Goal: Task Accomplishment & Management: Manage account settings

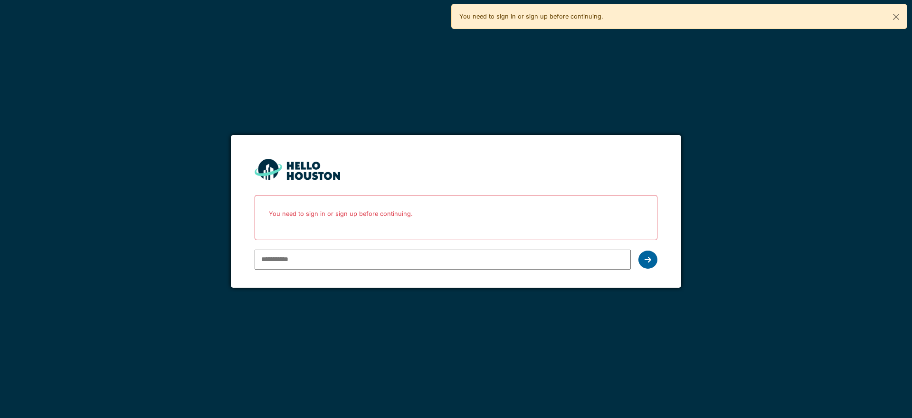
type input "**********"
click at [647, 259] on icon at bounding box center [648, 260] width 7 height 8
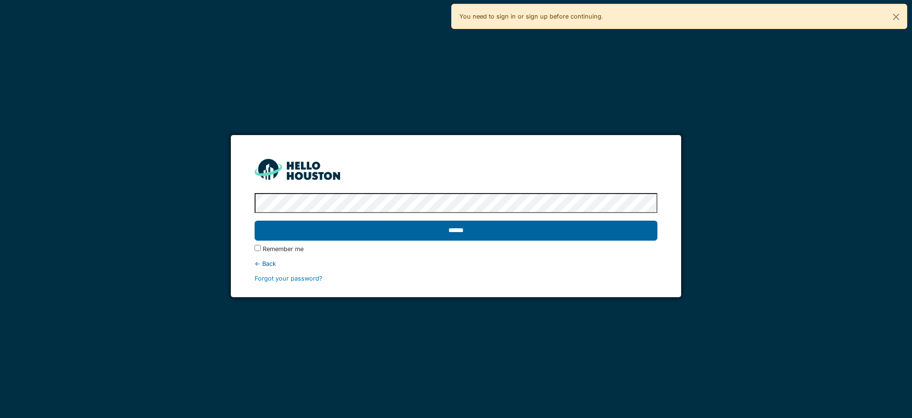
click at [452, 229] on input "******" at bounding box center [456, 230] width 403 height 20
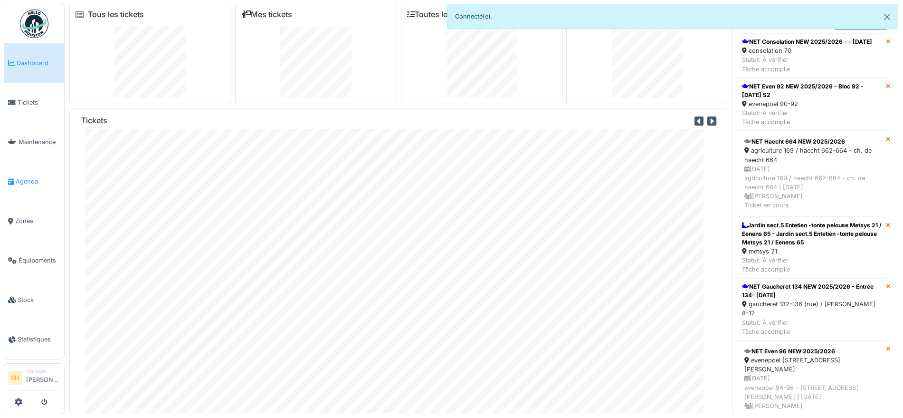
click at [34, 177] on span "Agenda" at bounding box center [38, 181] width 45 height 9
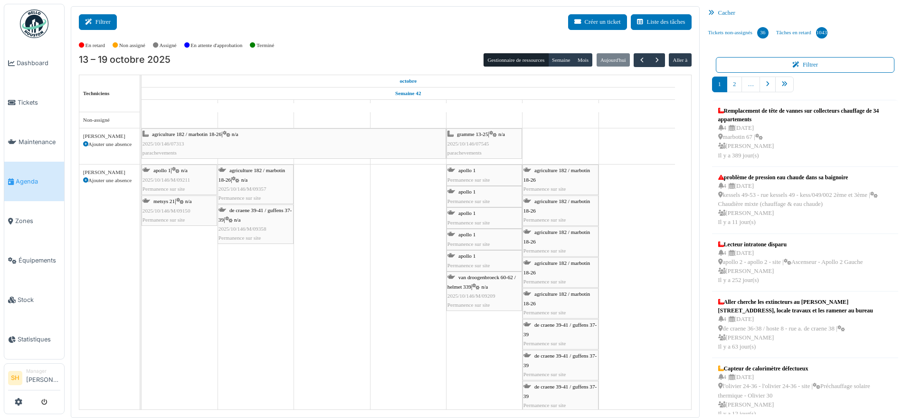
click at [97, 19] on button "Filtrer" at bounding box center [98, 22] width 38 height 16
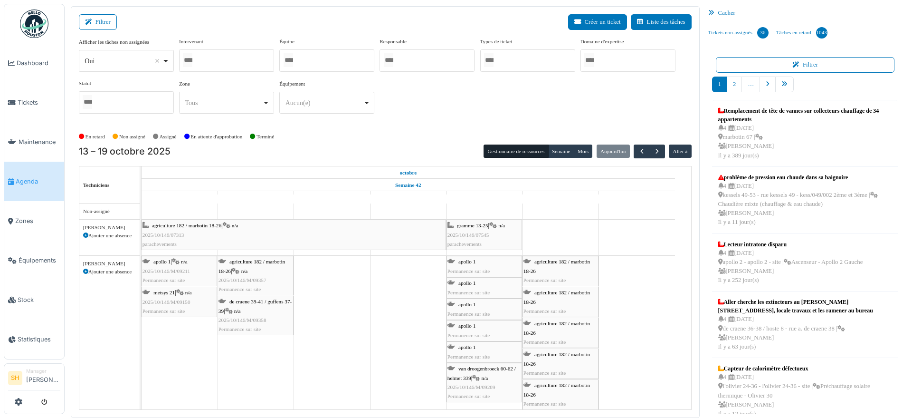
click at [340, 60] on div at bounding box center [326, 60] width 95 height 22
type input "***"
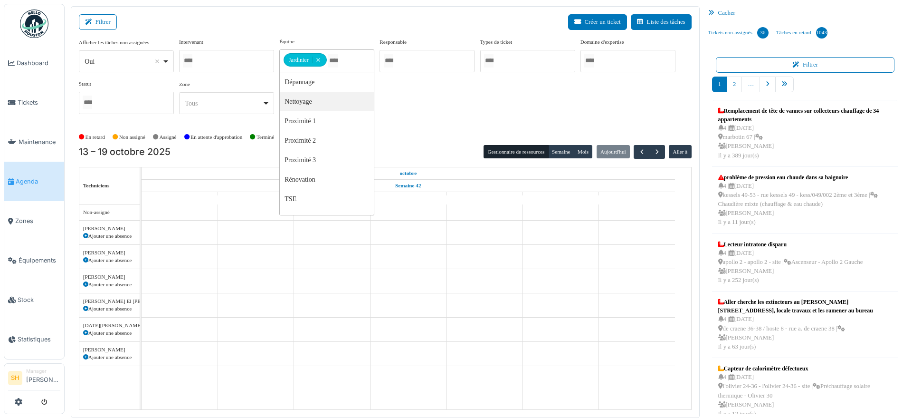
click at [409, 103] on div "Afficher les tâches non assignées *** Oui Remove item Oui Non Intervenant Abdel…" at bounding box center [385, 80] width 613 height 84
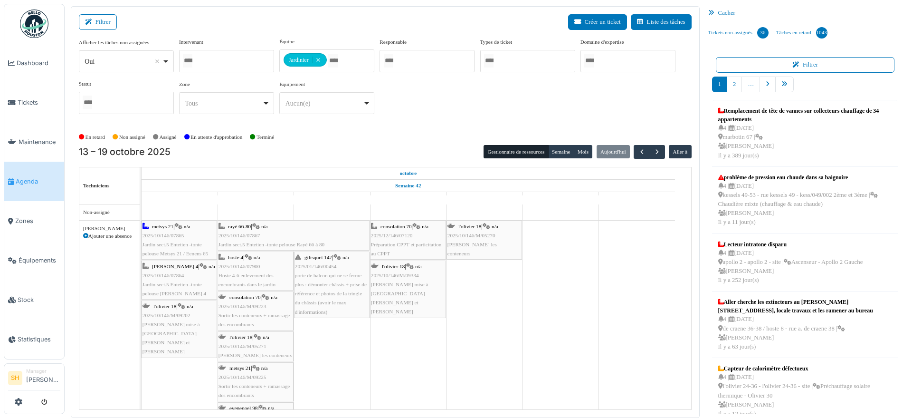
click at [248, 225] on span "rayé 66-80" at bounding box center [239, 226] width 23 height 6
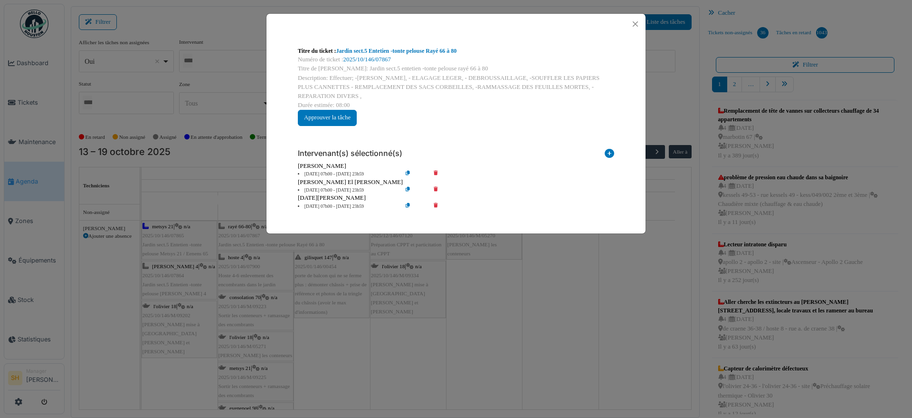
click at [526, 341] on div "Titre du ticket : Jardin sect.5 Entetien -tonte pelouse Rayé 66 à 80 Numéro de …" at bounding box center [456, 209] width 912 height 418
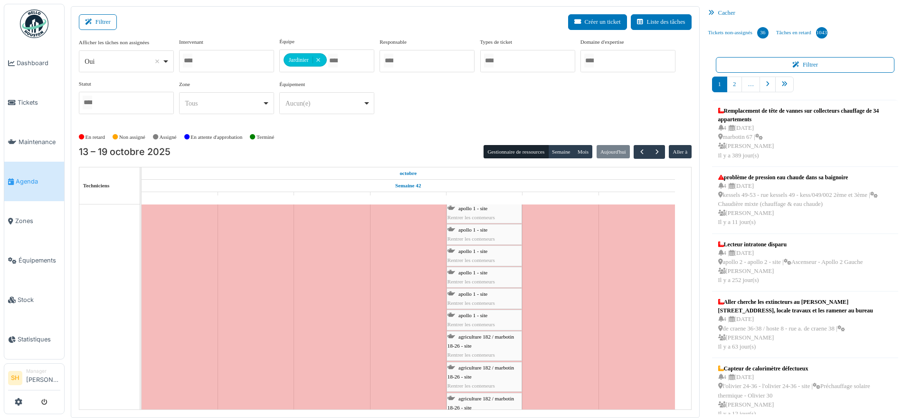
scroll to position [1502, 0]
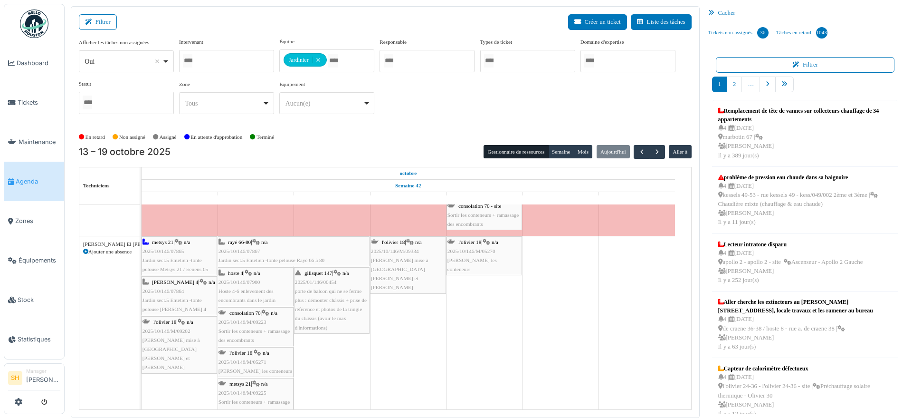
click at [331, 274] on span "gilisquet 147" at bounding box center [319, 273] width 28 height 6
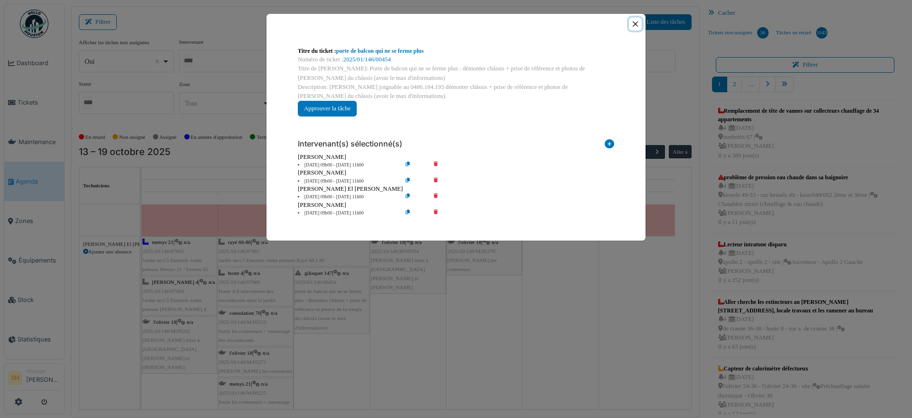
click at [635, 22] on button "Close" at bounding box center [635, 24] width 13 height 13
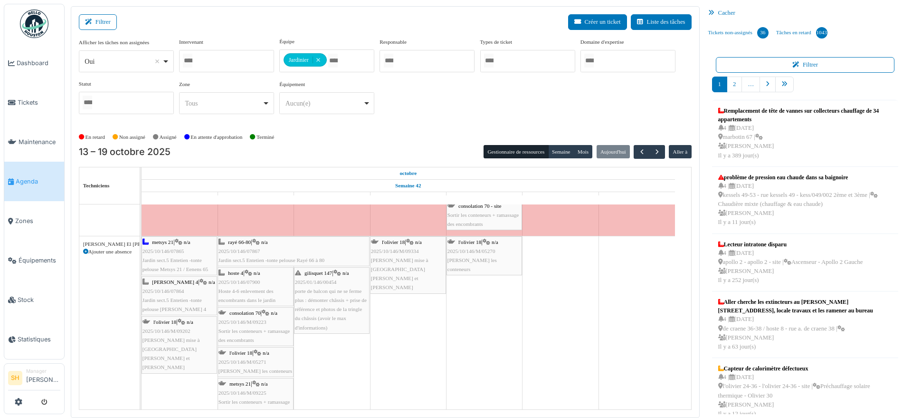
click at [241, 240] on span "rayé 66-80" at bounding box center [239, 242] width 23 height 6
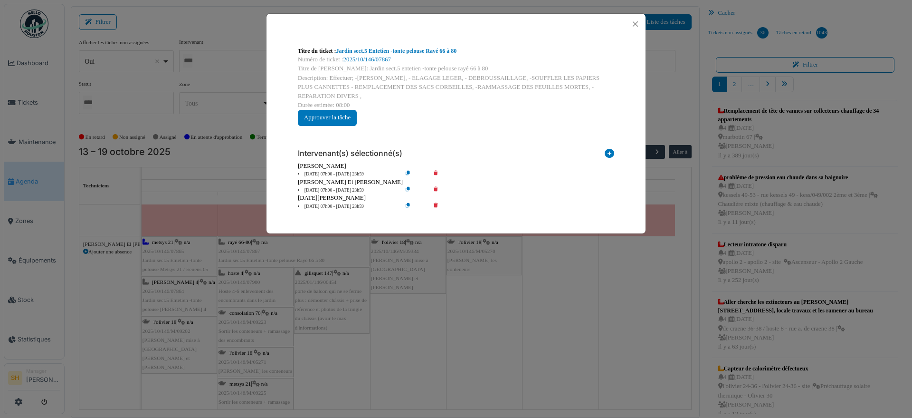
click at [319, 173] on li "14 oct 07h00 - 15 oct 23h59" at bounding box center [347, 174] width 109 height 7
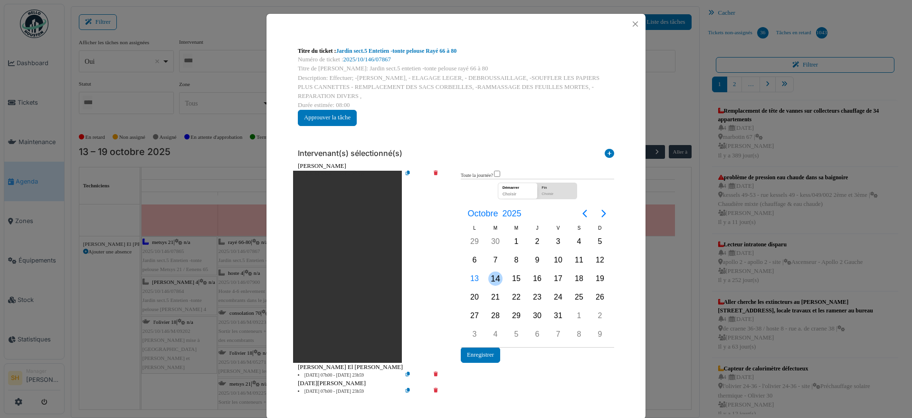
click at [493, 278] on div "14" at bounding box center [496, 278] width 14 height 14
click at [551, 278] on div "17" at bounding box center [558, 278] width 14 height 14
click at [481, 357] on button "Enregistrer" at bounding box center [480, 355] width 39 height 16
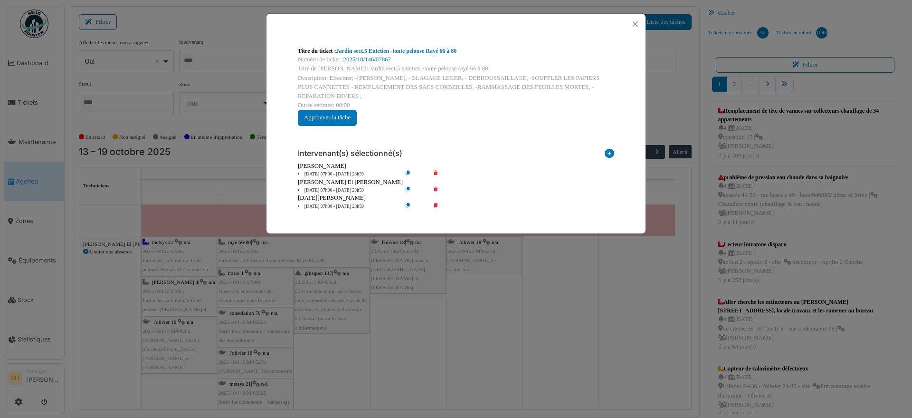
click at [326, 189] on li "14 oct 07h00 - 15 oct 23h59" at bounding box center [347, 190] width 109 height 7
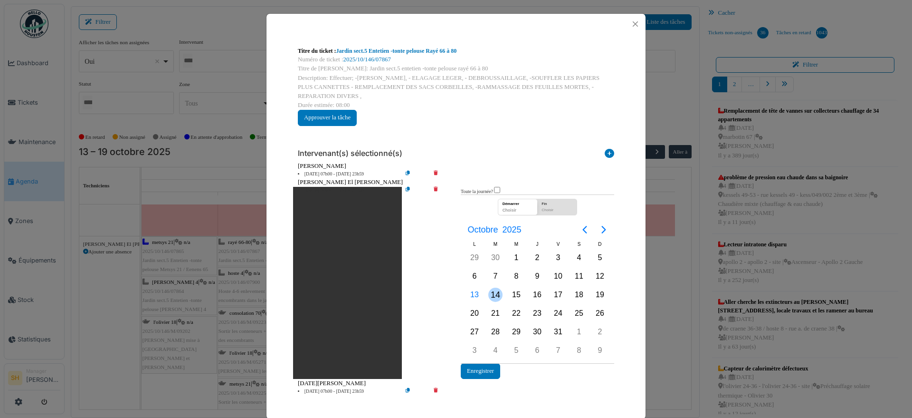
click at [489, 294] on div "14" at bounding box center [496, 295] width 14 height 14
click at [551, 292] on div "17" at bounding box center [558, 295] width 14 height 14
click at [481, 372] on button "Enregistrer" at bounding box center [480, 371] width 39 height 16
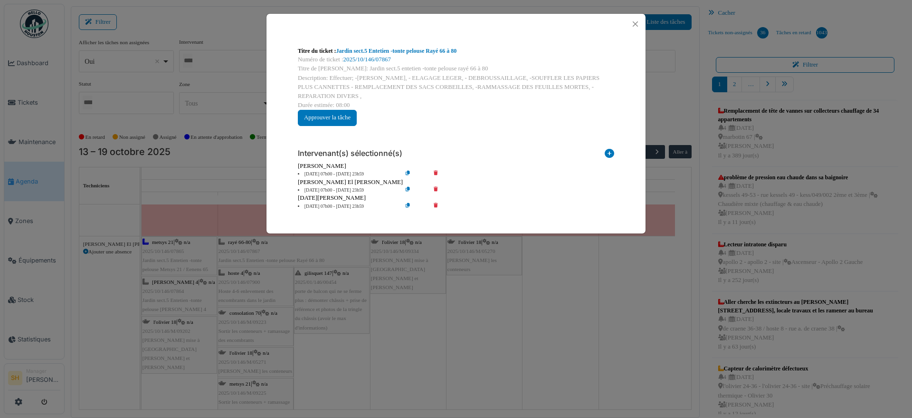
click at [339, 207] on li "14 oct 07h00 - 15 oct 23h59" at bounding box center [347, 206] width 109 height 7
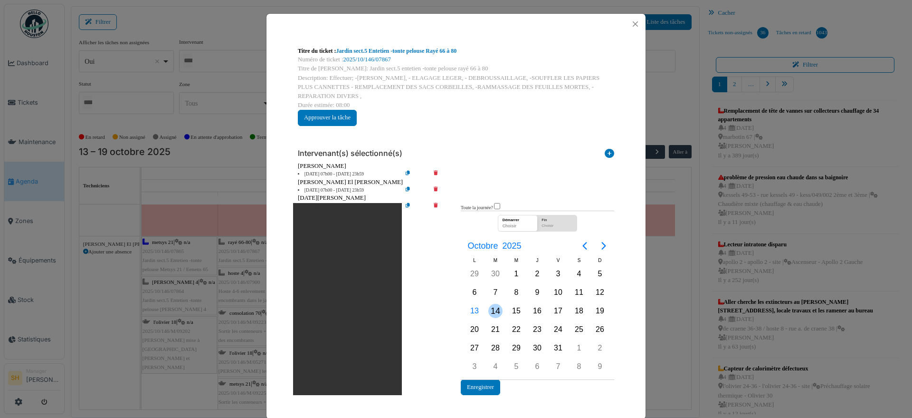
click at [489, 312] on div "14" at bounding box center [496, 311] width 14 height 14
click at [551, 308] on div "17" at bounding box center [558, 311] width 14 height 14
click at [470, 387] on button "Enregistrer" at bounding box center [480, 387] width 39 height 16
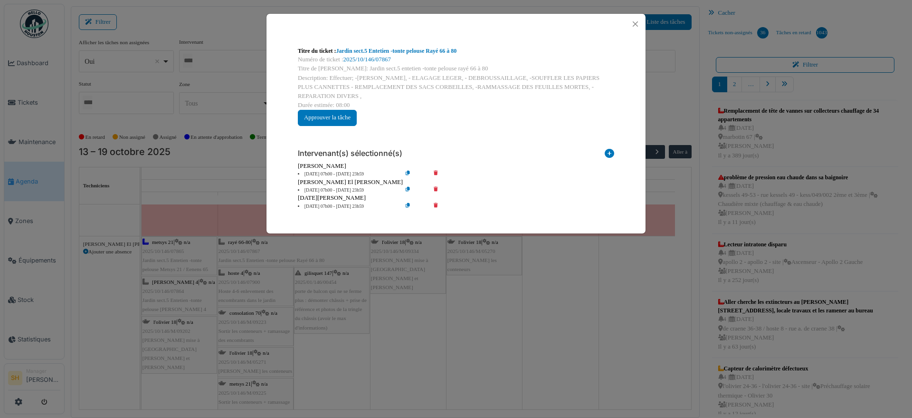
click at [611, 385] on div "Titre du ticket : Jardin sect.5 Entetien -tonte pelouse Rayé 66 à 80 Numéro de …" at bounding box center [456, 209] width 912 height 418
